Goal: Transaction & Acquisition: Subscribe to service/newsletter

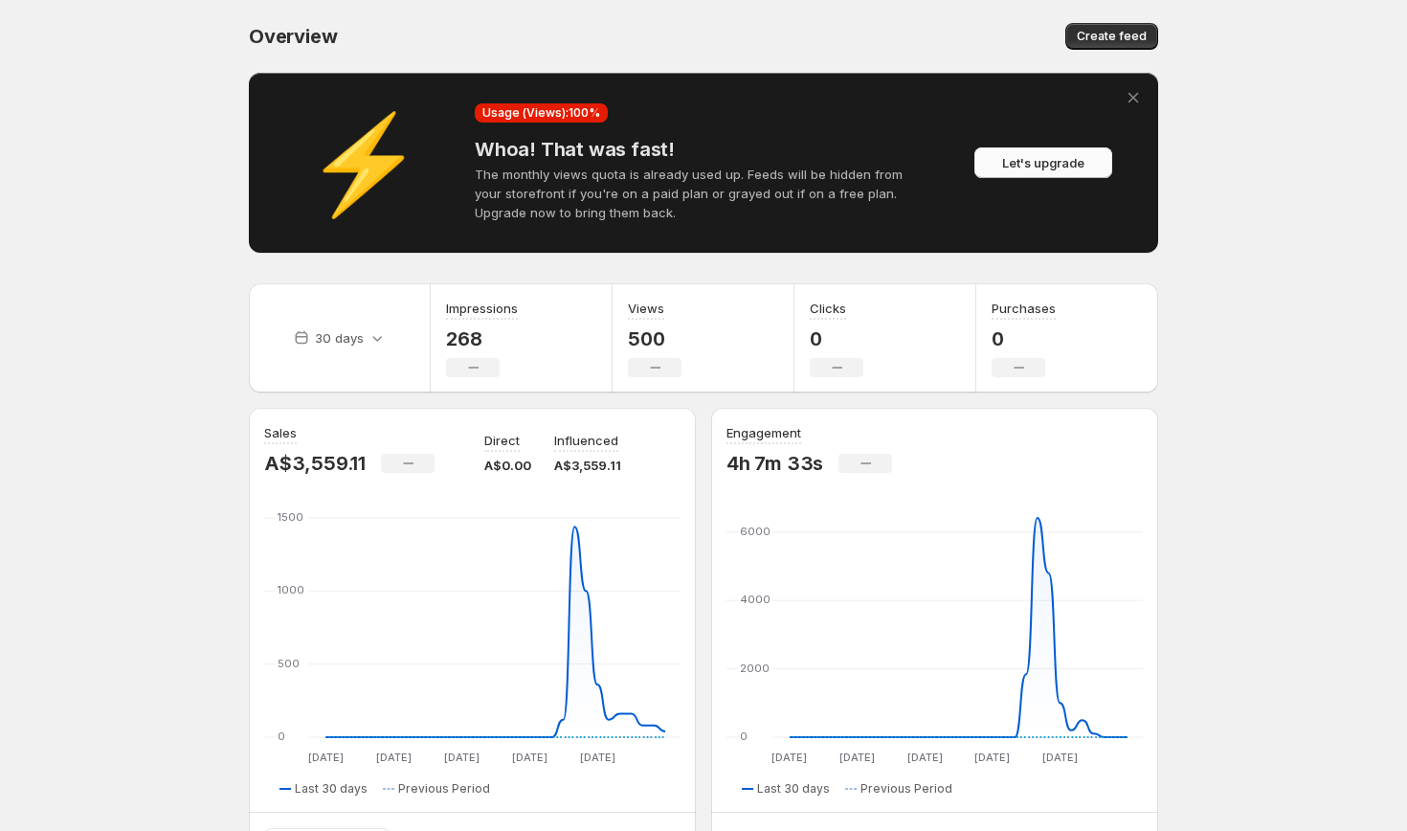
click at [1080, 160] on span "Let's upgrade" at bounding box center [1043, 162] width 82 height 19
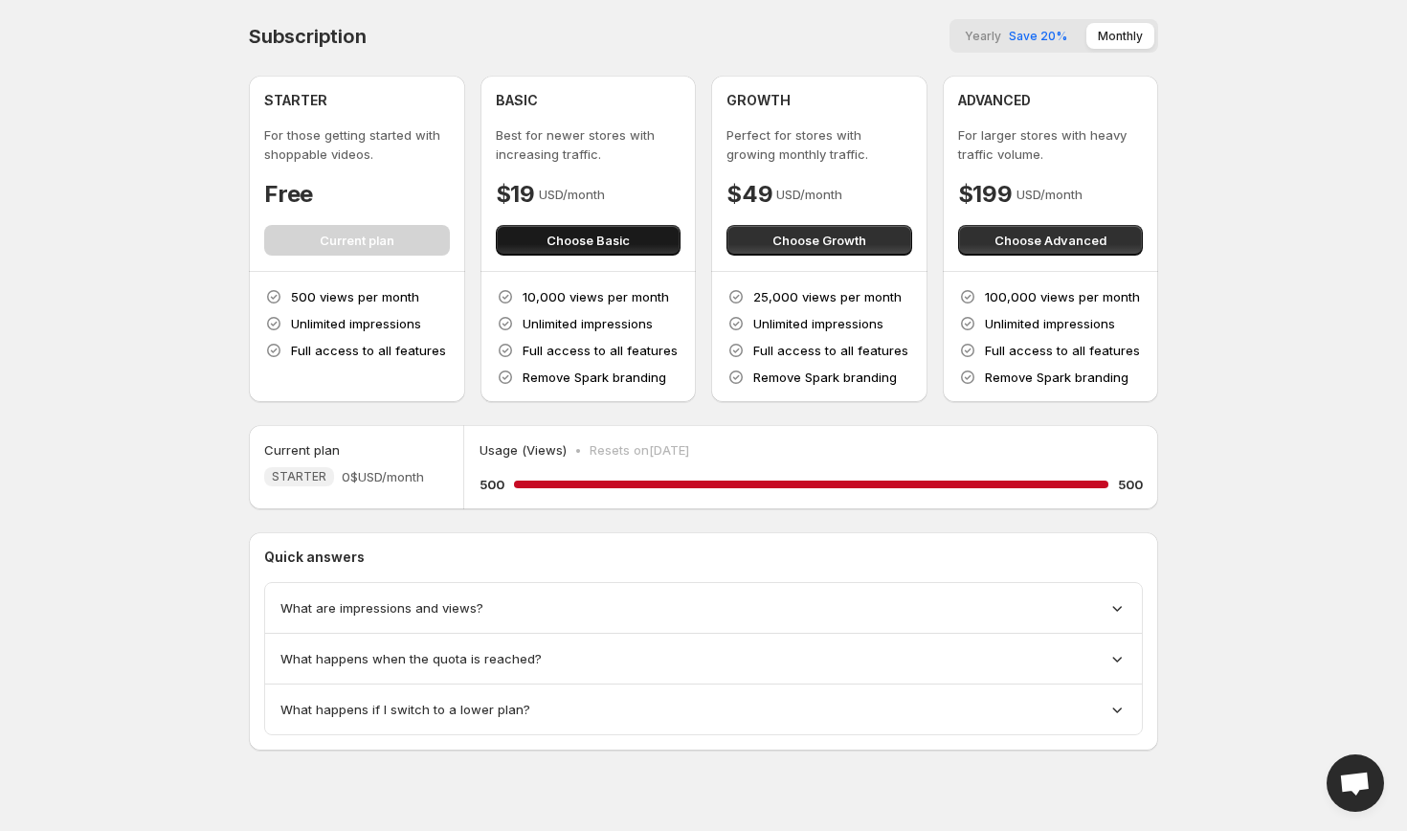
click at [531, 232] on button "Choose Basic" at bounding box center [589, 240] width 186 height 31
